Goal: Task Accomplishment & Management: Complete application form

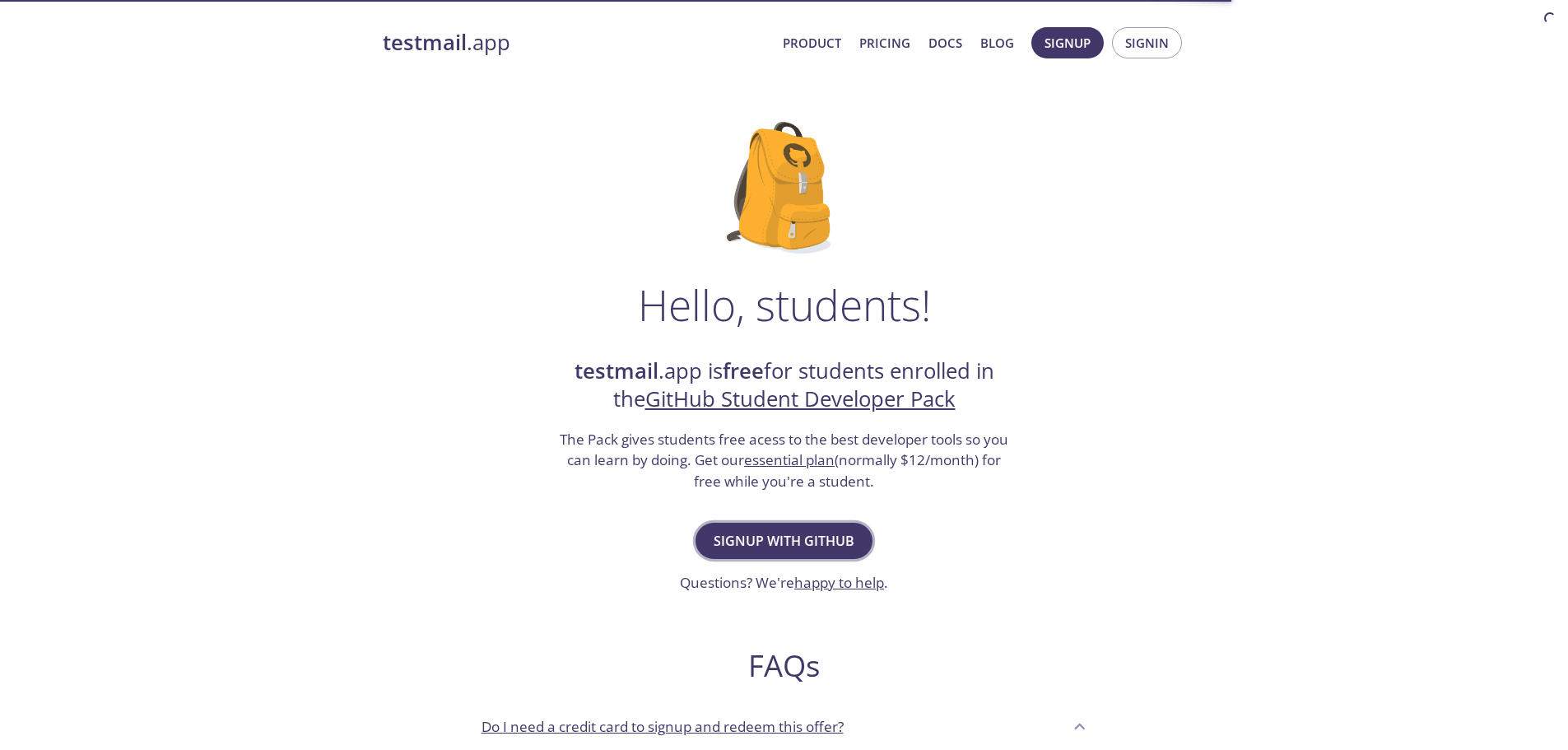
drag, startPoint x: 0, startPoint y: 0, endPoint x: 811, endPoint y: 544, distance: 976.6
click at [811, 544] on span "Signup with GitHub" at bounding box center [783, 541] width 141 height 23
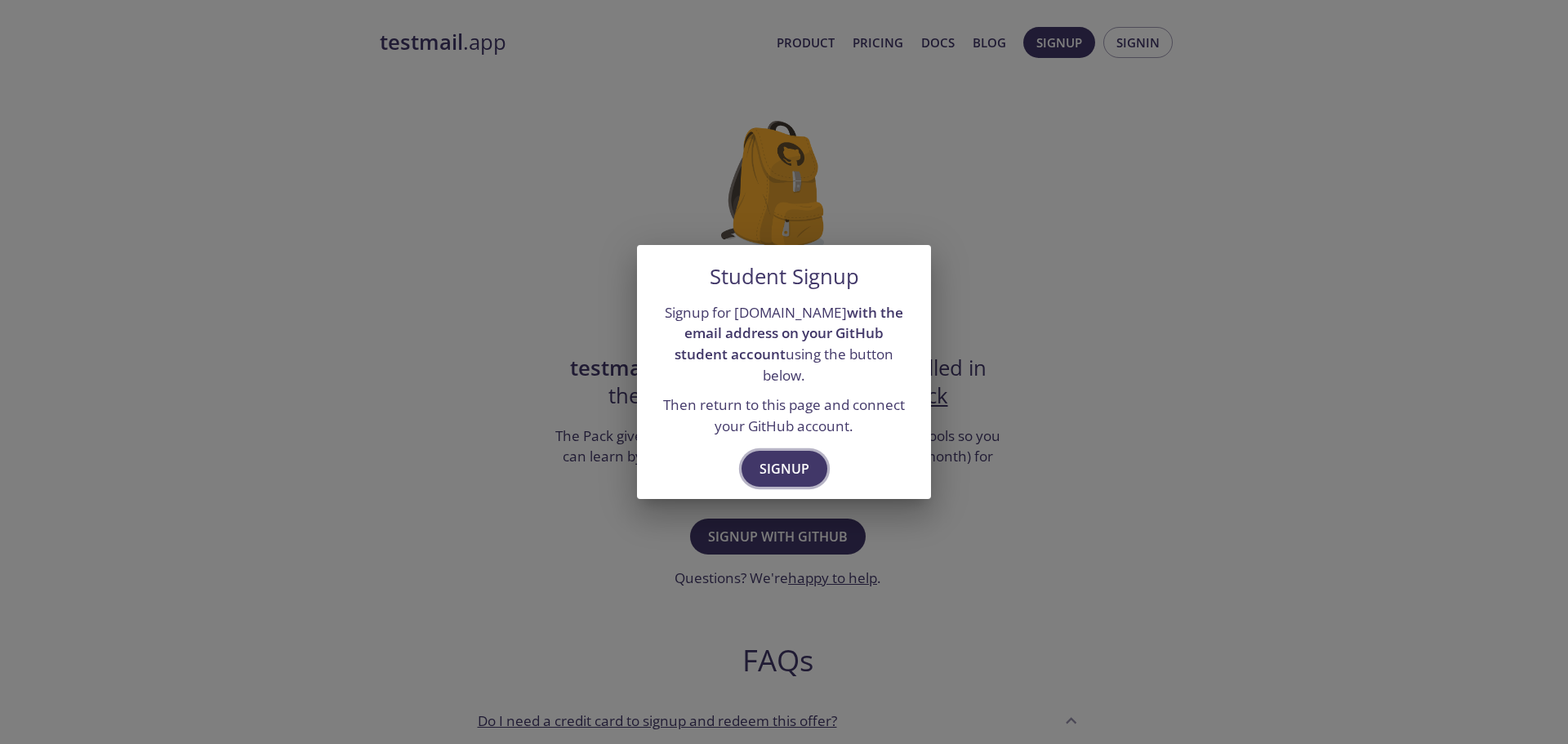
click at [800, 459] on span "Signup" at bounding box center [784, 468] width 50 height 22
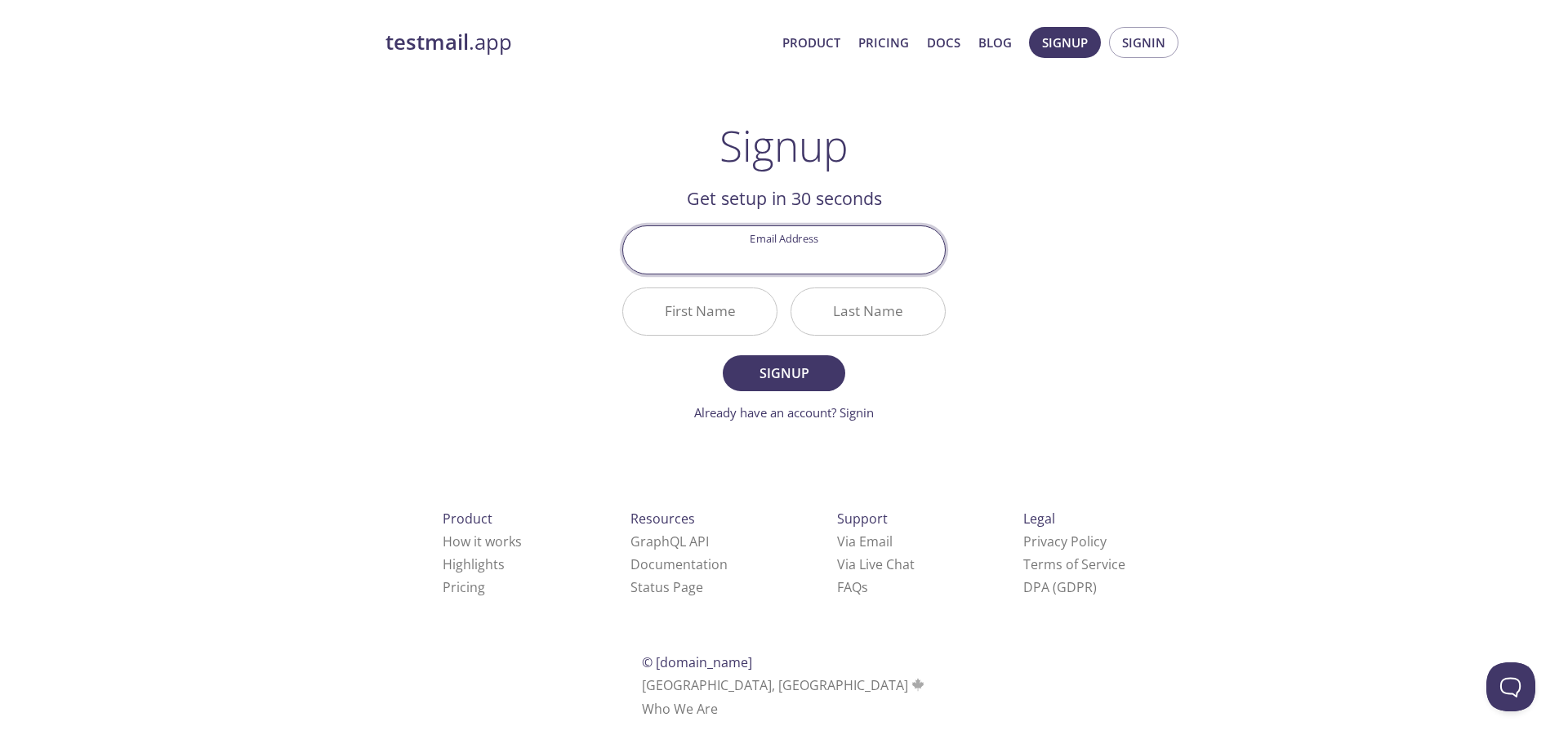
type input "[EMAIL_ADDRESS][DOMAIN_NAME]"
click at [720, 328] on input "First Name" at bounding box center [700, 312] width 154 height 47
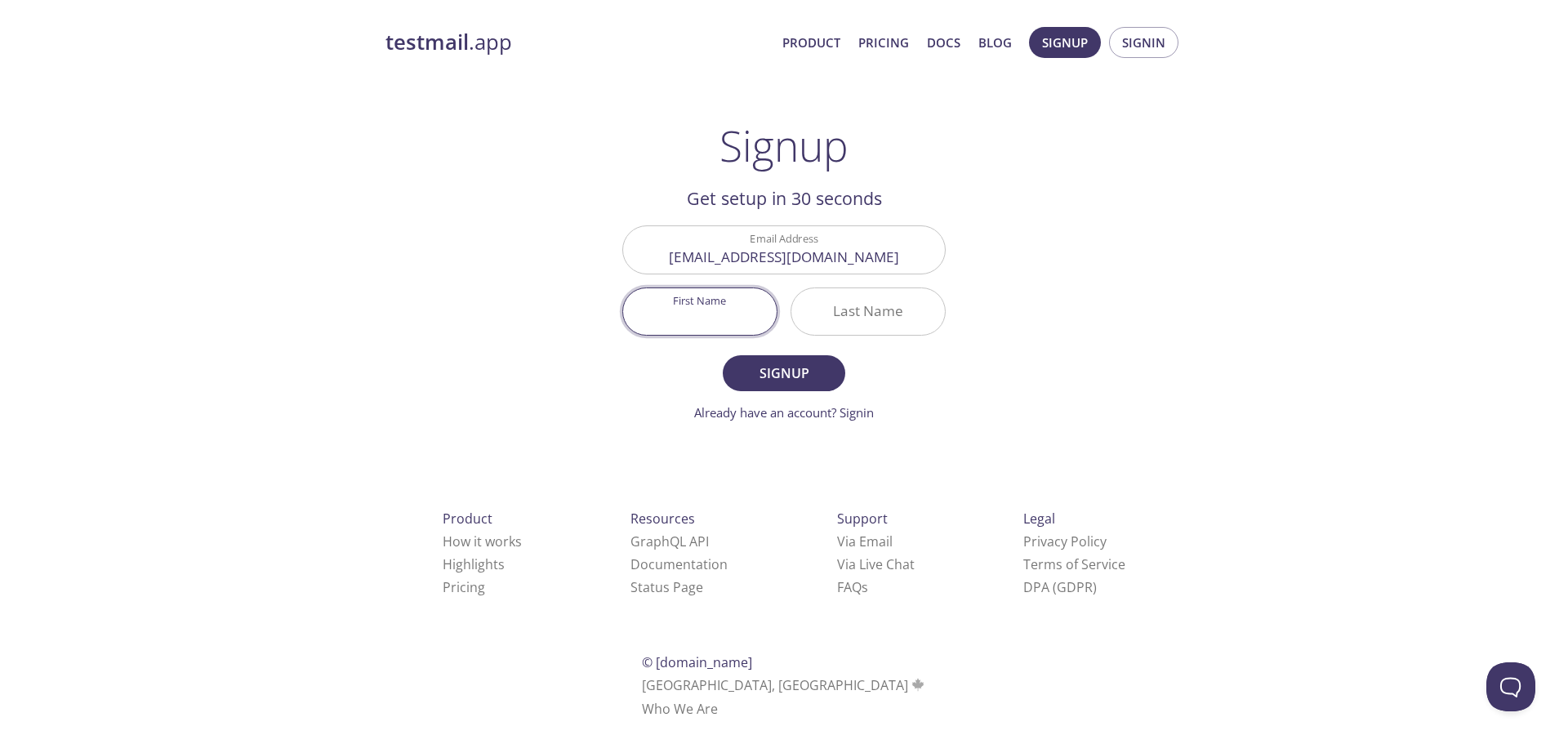
type input "Kauan"
click at [855, 309] on input "Last Name" at bounding box center [868, 312] width 154 height 47
type input "[PERSON_NAME]"
click at [694, 381] on form "Email Address comercial.ogkauann@gmail.com First Name Kauan Last Name Macedo Si…" at bounding box center [784, 323] width 323 height 196
click at [879, 321] on input "[PERSON_NAME]" at bounding box center [868, 312] width 154 height 47
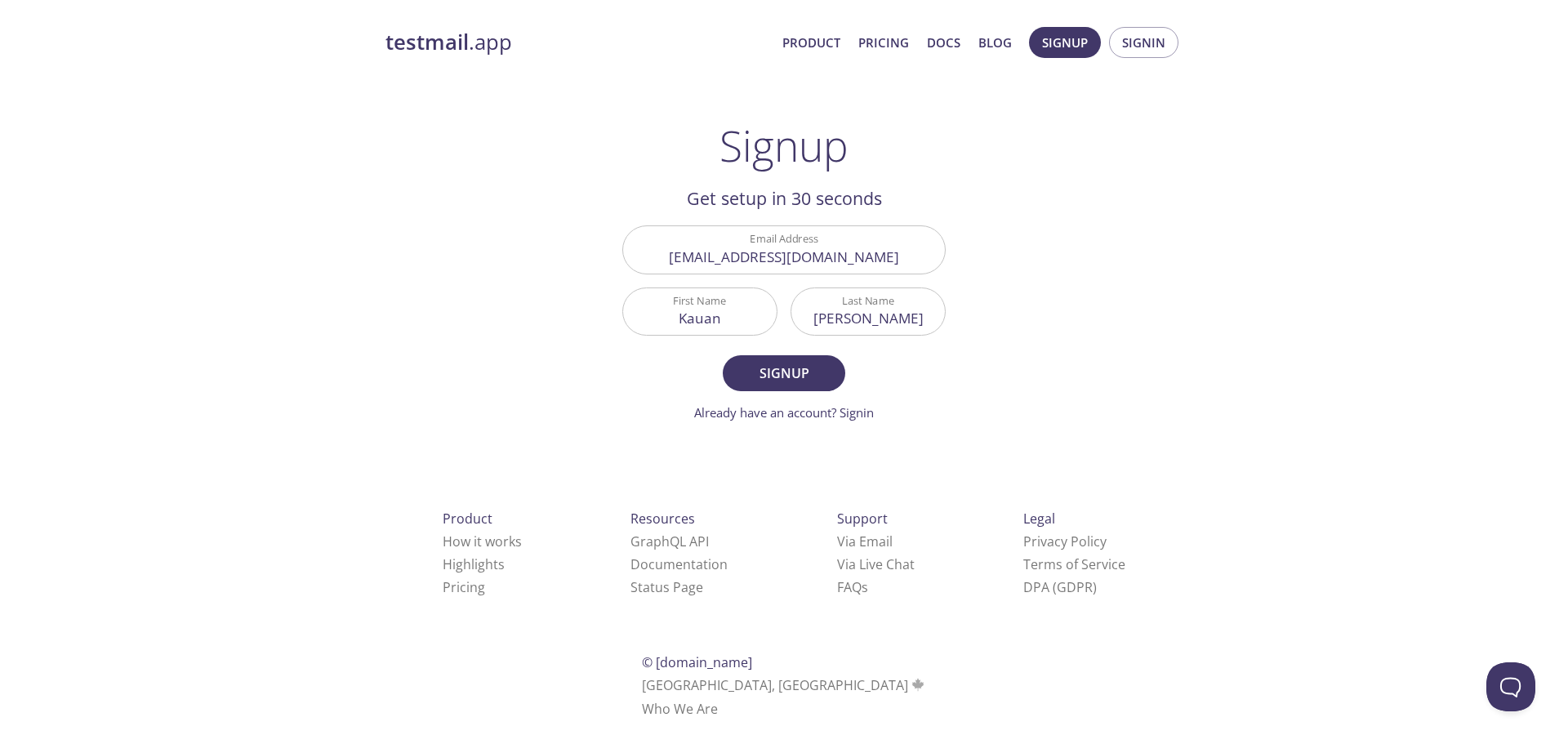
click at [983, 287] on div "testmail .app Product Pricing Docs Blog Signup Signin Signup Get setup in 30 se…" at bounding box center [784, 390] width 836 height 750
click at [889, 332] on input "[PERSON_NAME]" at bounding box center [868, 312] width 154 height 47
click at [657, 375] on form "Email Address comercial.ogkauann@gmail.com First Name Kauan Last Name Macedo Si…" at bounding box center [784, 323] width 323 height 196
click at [795, 376] on span "Signup" at bounding box center [784, 372] width 86 height 22
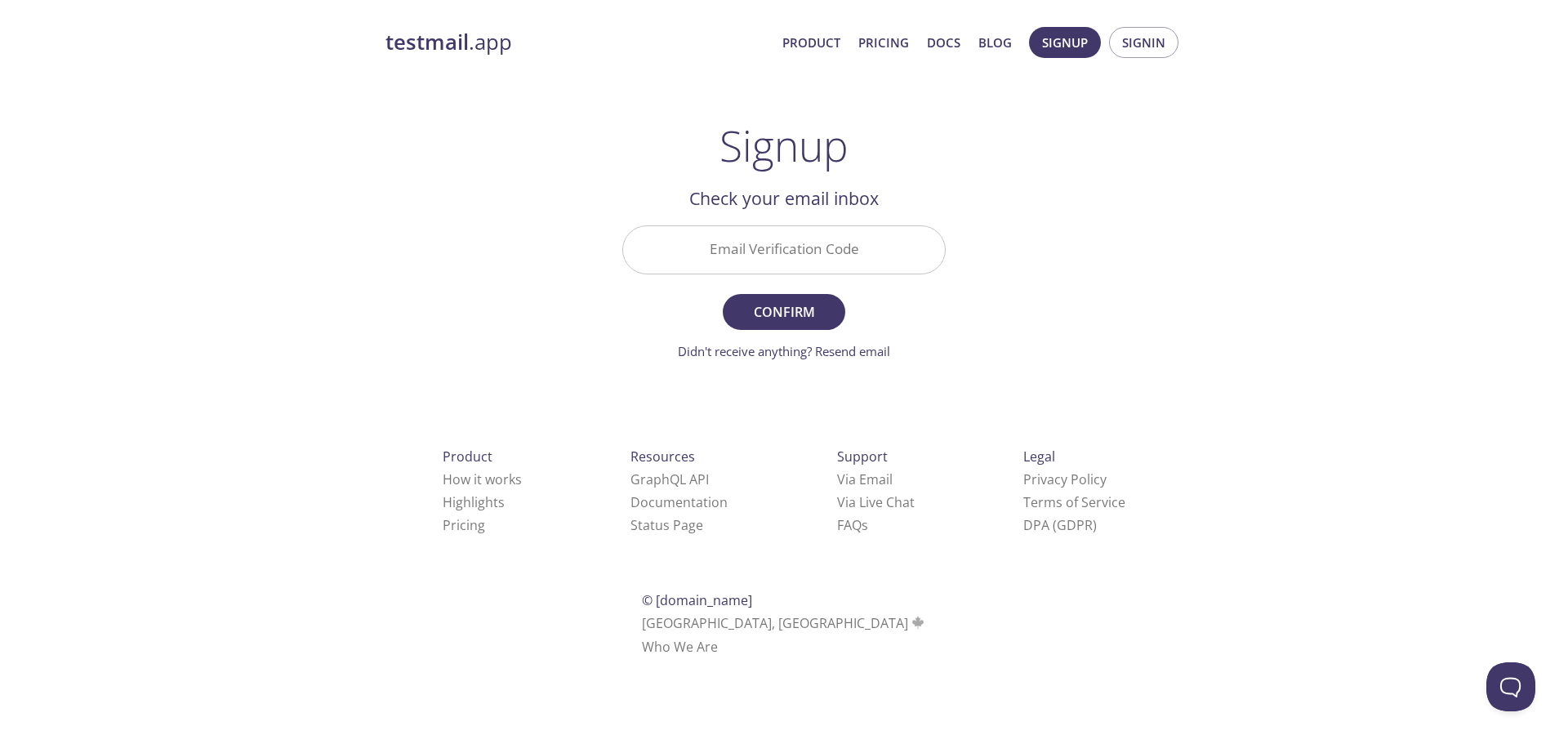
click at [799, 265] on input "Email Verification Code" at bounding box center [784, 250] width 322 height 47
click at [701, 237] on input "Email Verification Code" at bounding box center [784, 250] width 322 height 47
paste input "WS7ZAM2"
type input "WS7ZAM2"
click at [813, 316] on span "Confirm" at bounding box center [784, 312] width 86 height 22
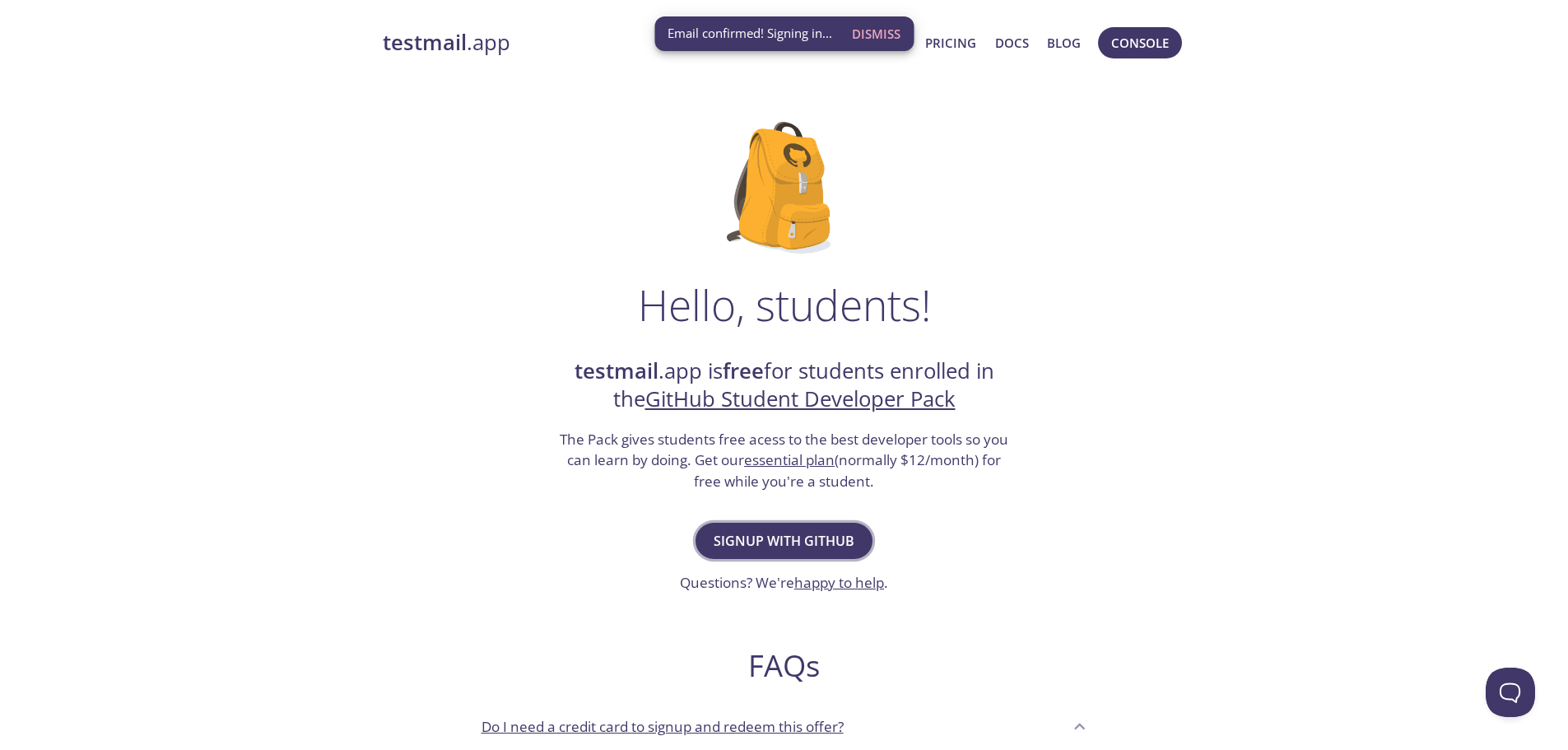
click at [802, 534] on span "Signup with GitHub" at bounding box center [783, 541] width 141 height 23
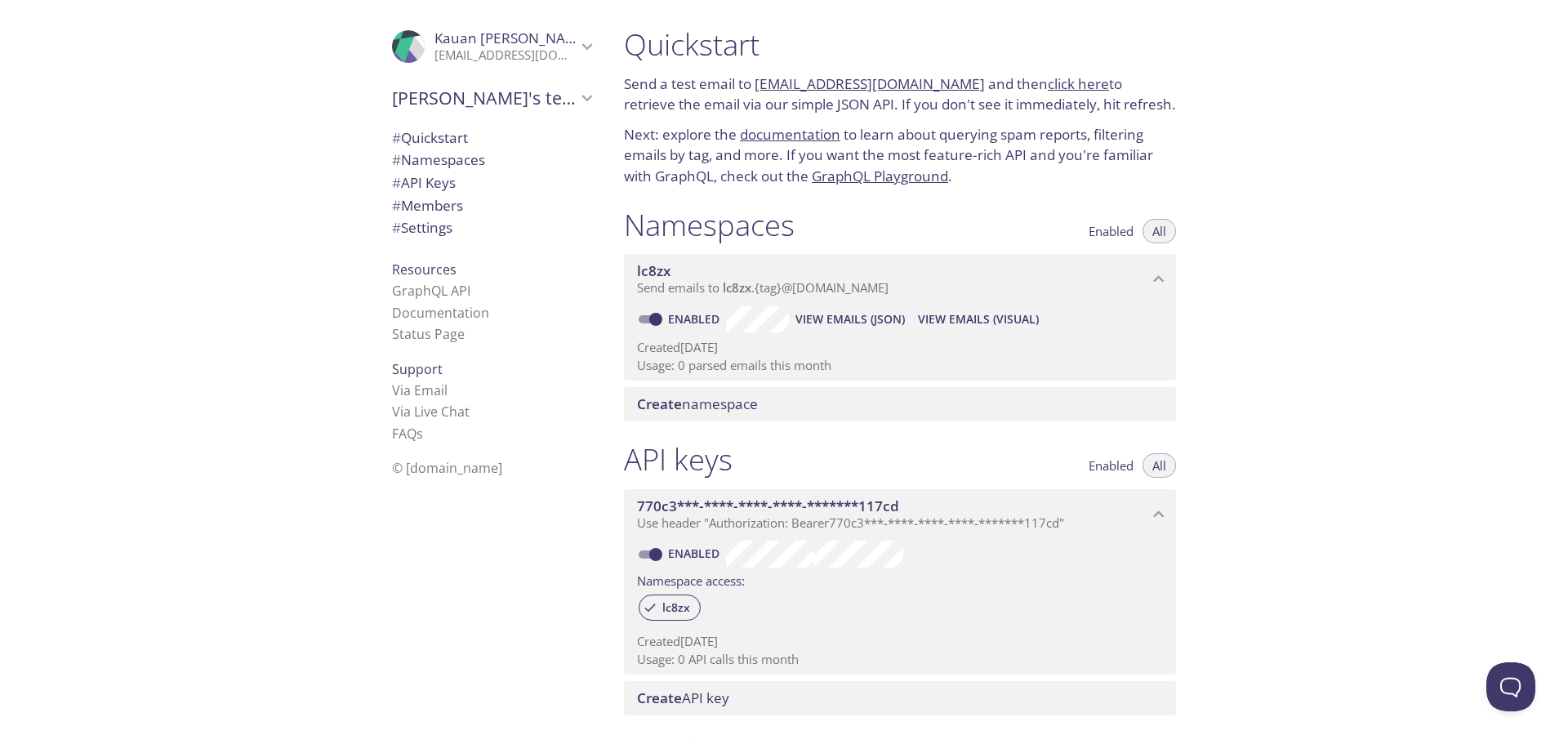
click at [482, 112] on div "[PERSON_NAME]'s team" at bounding box center [491, 97] width 226 height 42
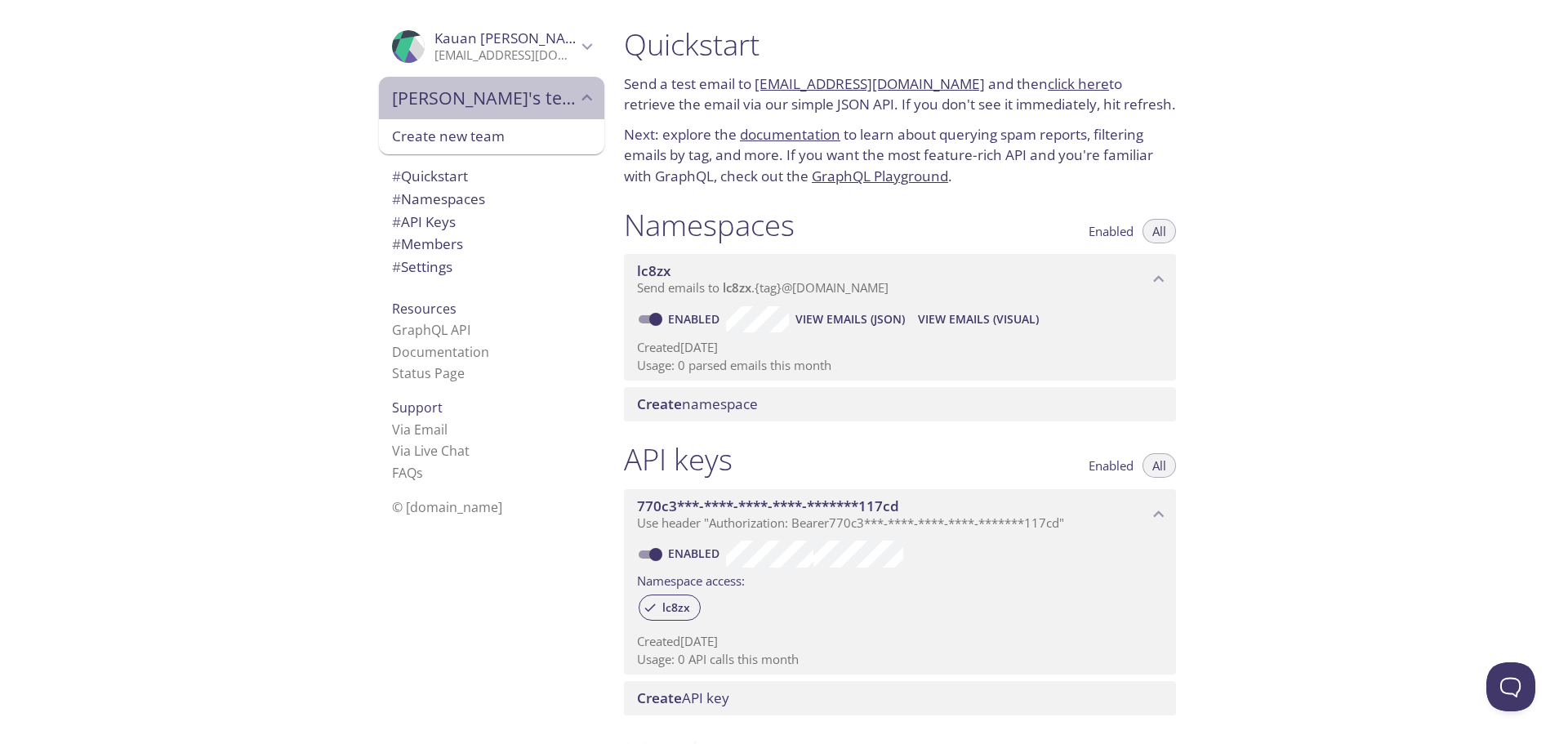
click at [502, 97] on span "[PERSON_NAME]'s team" at bounding box center [484, 97] width 184 height 22
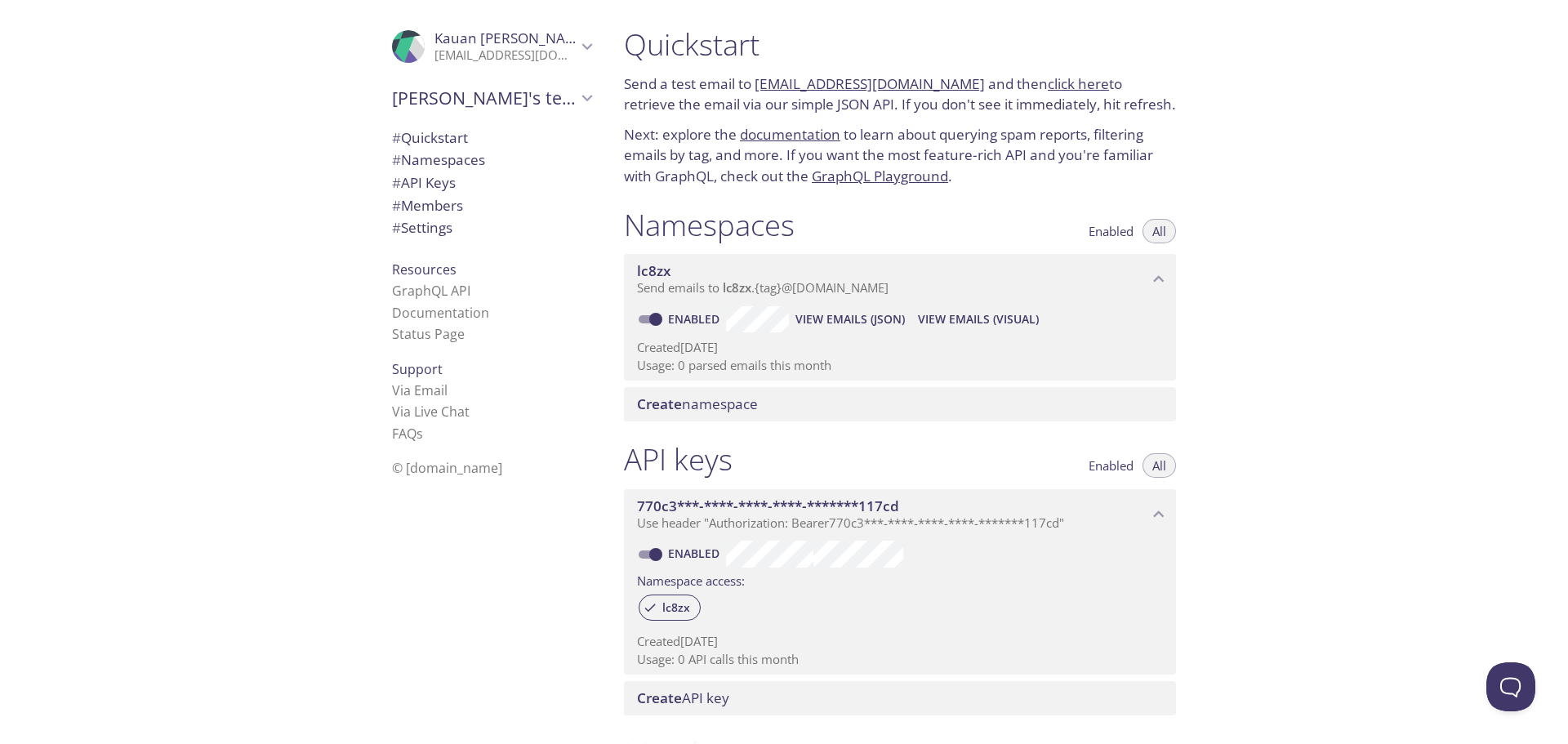
click at [1129, 231] on span "Enabled" at bounding box center [1111, 231] width 45 height 0
click at [1162, 231] on span "All" at bounding box center [1159, 231] width 14 height 0
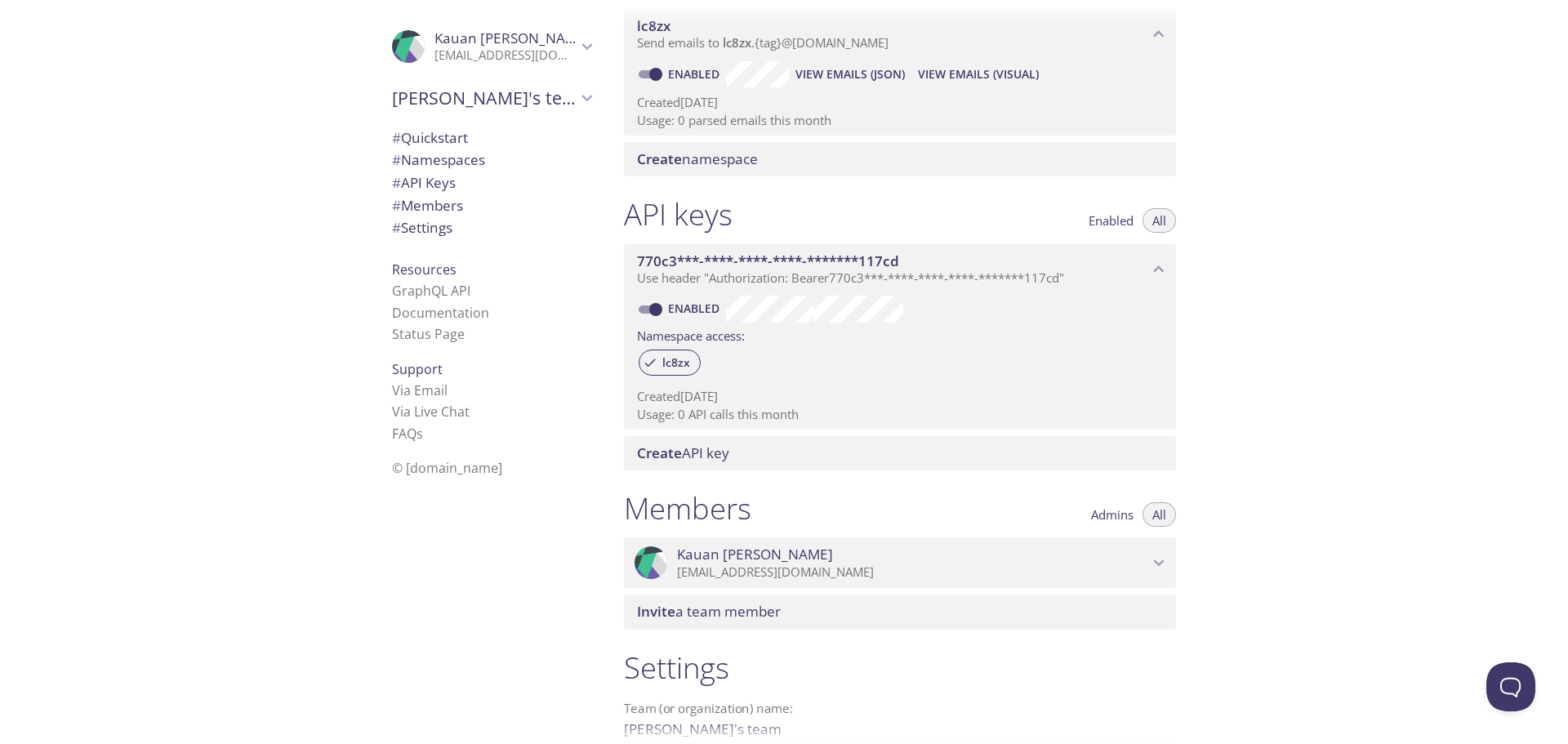
scroll to position [327, 0]
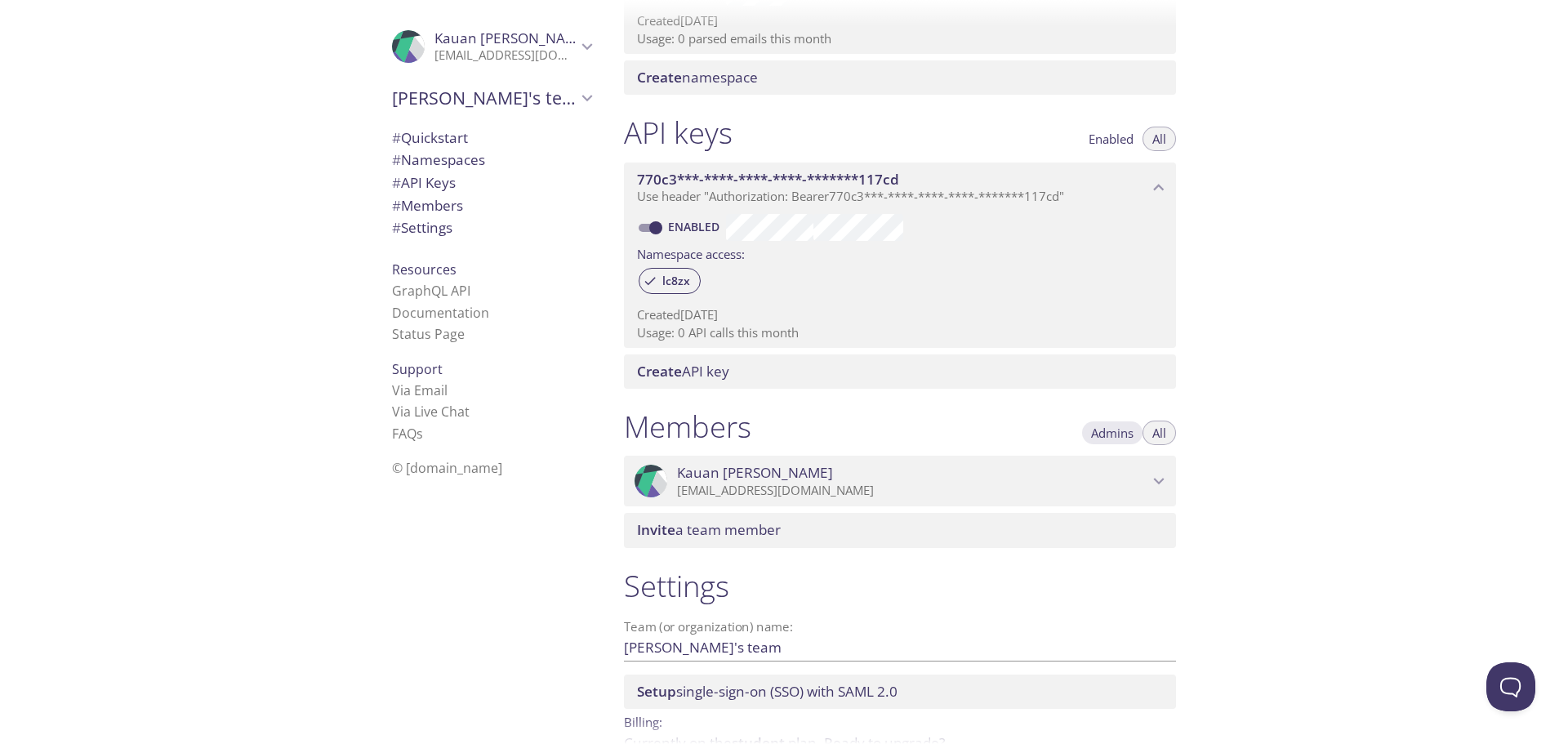
click at [1097, 432] on span "Admins" at bounding box center [1111, 432] width 42 height 0
click at [1165, 432] on span "All" at bounding box center [1159, 432] width 14 height 0
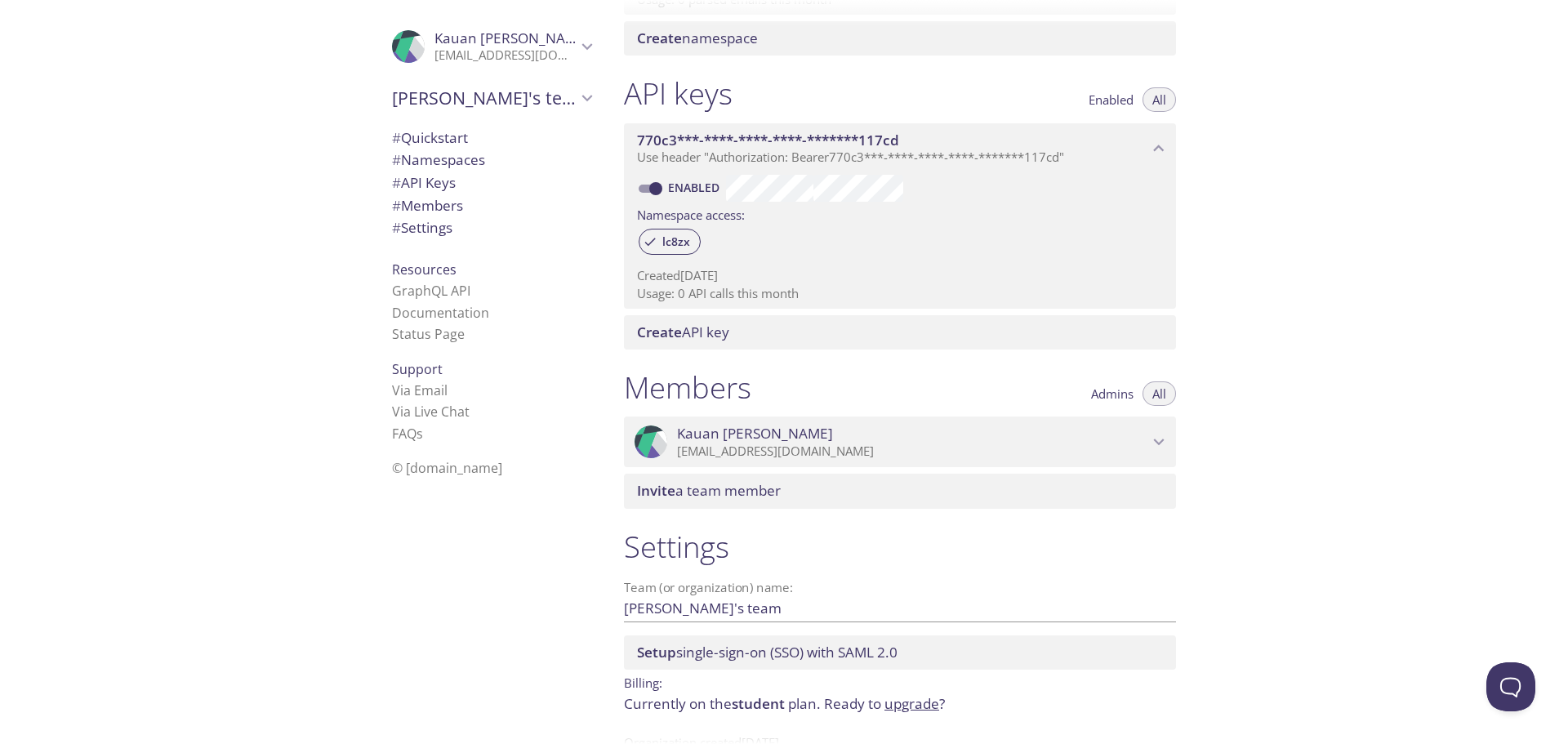
scroll to position [417, 0]
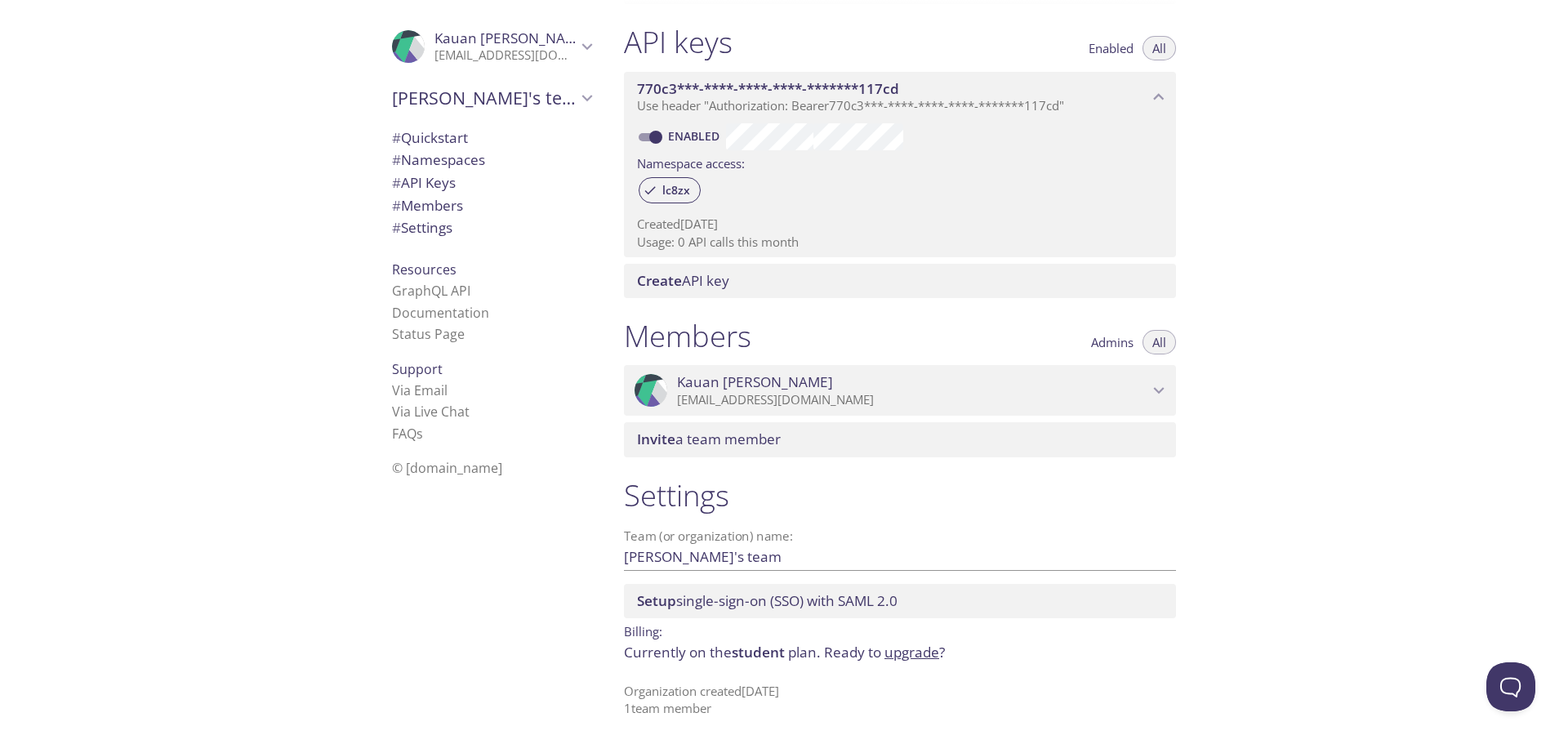
click at [725, 557] on input "[PERSON_NAME]'s team" at bounding box center [873, 556] width 500 height 27
click at [777, 483] on h1 "Settings" at bounding box center [900, 494] width 552 height 36
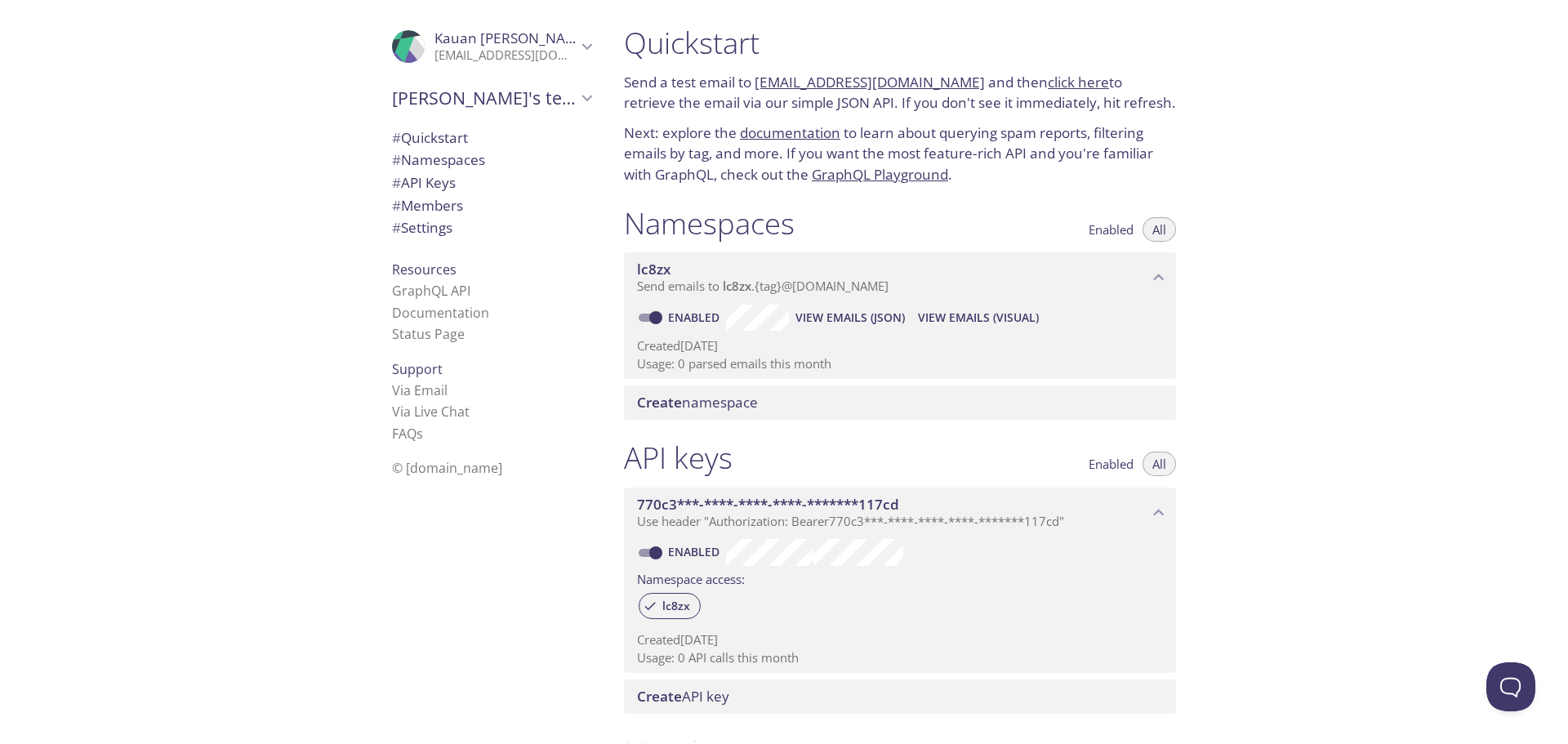
scroll to position [0, 0]
click at [417, 43] on div ".cls-1 { fill: #6d5ca8; } .cls-2 { fill: #3fc191; } .cls-3 { fill: #3b4752; } .…" at bounding box center [413, 46] width 42 height 33
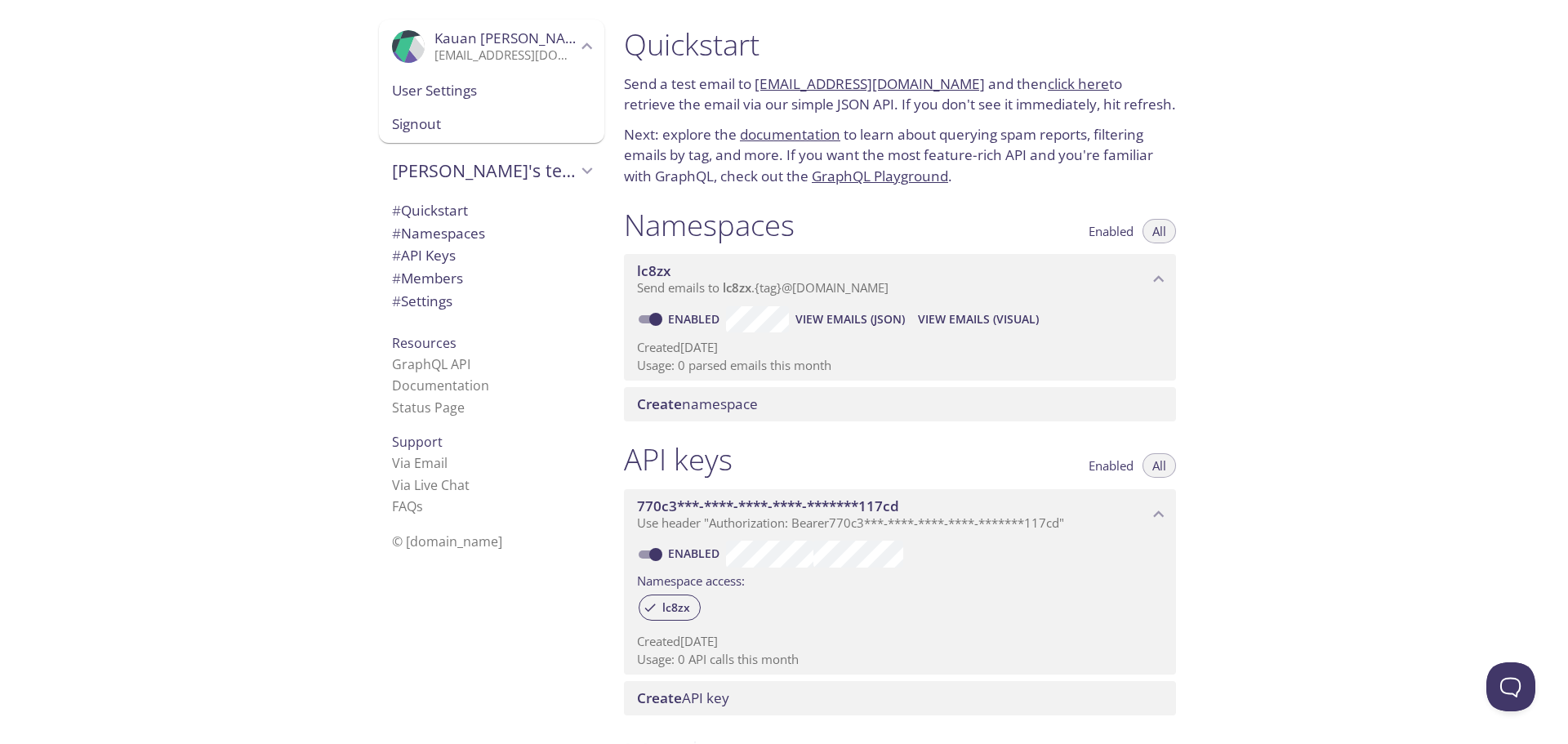
click at [457, 51] on p "[EMAIL_ADDRESS][DOMAIN_NAME]" at bounding box center [506, 55] width 142 height 16
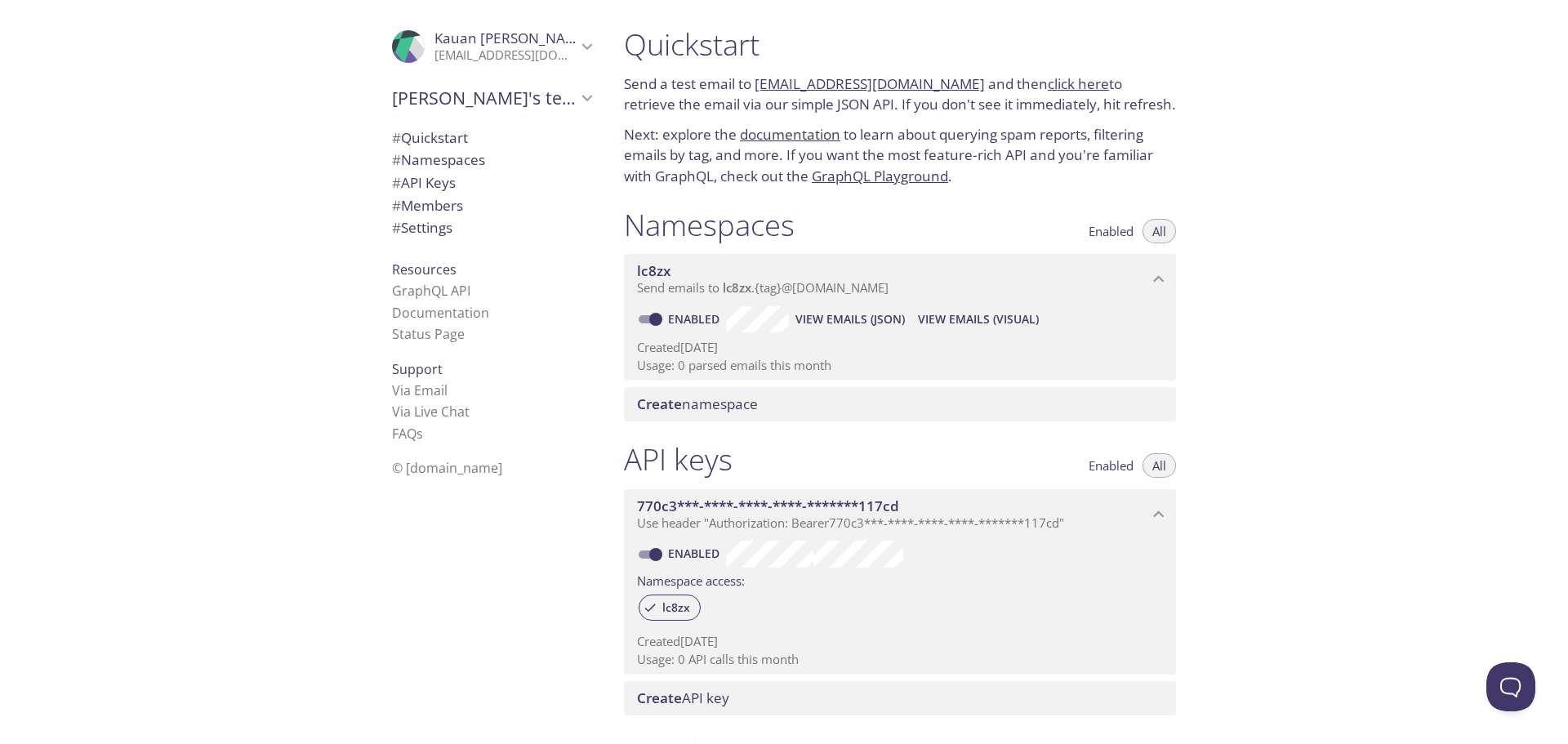
click at [440, 127] on span "# Quickstart" at bounding box center [491, 138] width 199 height 22
